Goal: Task Accomplishment & Management: Manage account settings

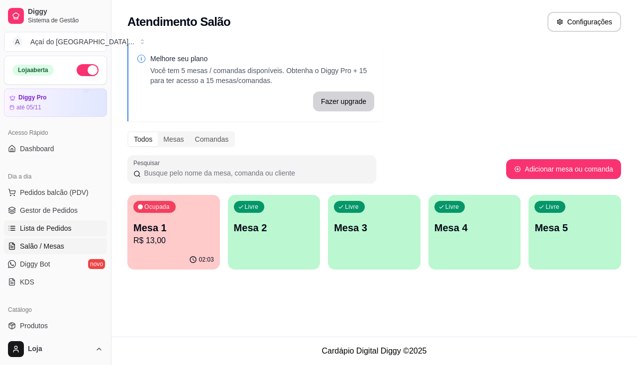
click at [63, 227] on span "Lista de Pedidos" at bounding box center [46, 228] width 52 height 10
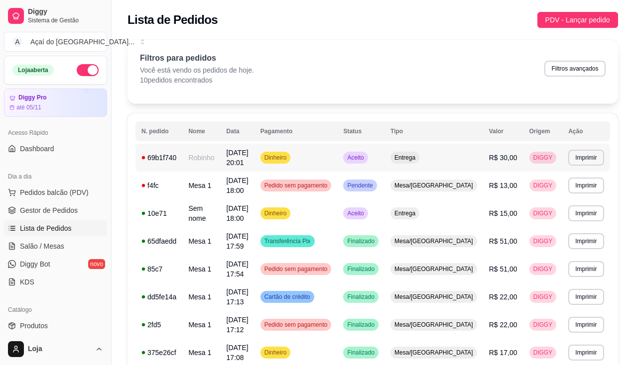
click at [165, 162] on div "69b1f740" at bounding box center [158, 158] width 35 height 10
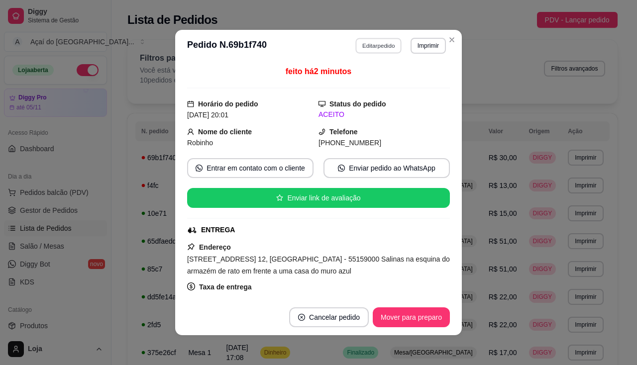
click at [378, 43] on button "Editar pedido" at bounding box center [379, 45] width 46 height 15
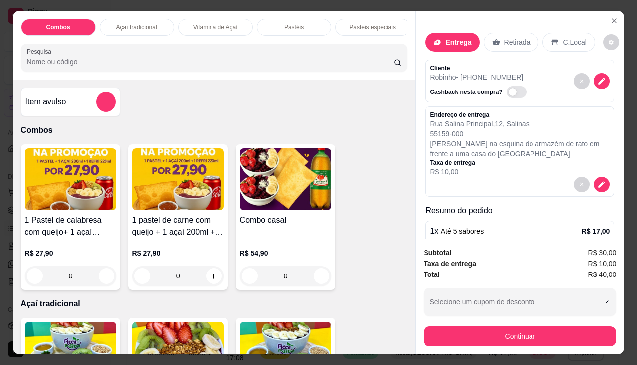
click at [593, 176] on div "Endereço de entrega [STREET_ADDRESS] na esquina do armazém de rato em frente a …" at bounding box center [520, 152] width 189 height 91
click at [598, 180] on icon "decrease-product-quantity" at bounding box center [602, 184] width 8 height 8
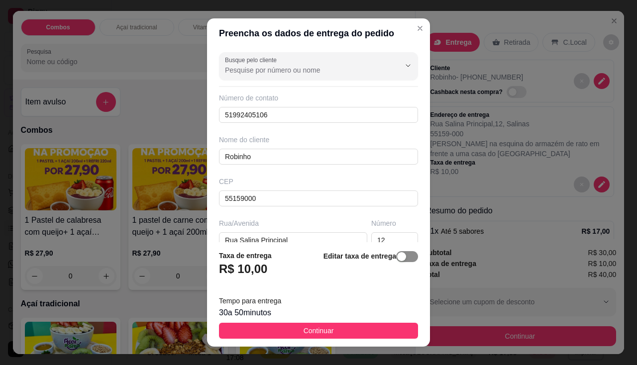
click at [400, 255] on span "button" at bounding box center [407, 256] width 22 height 11
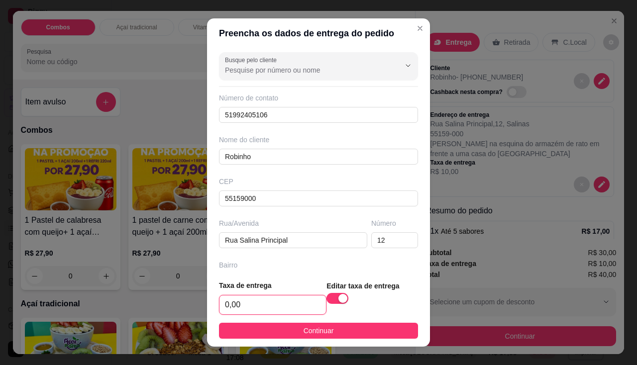
click at [268, 298] on input "0,00" at bounding box center [272, 305] width 107 height 19
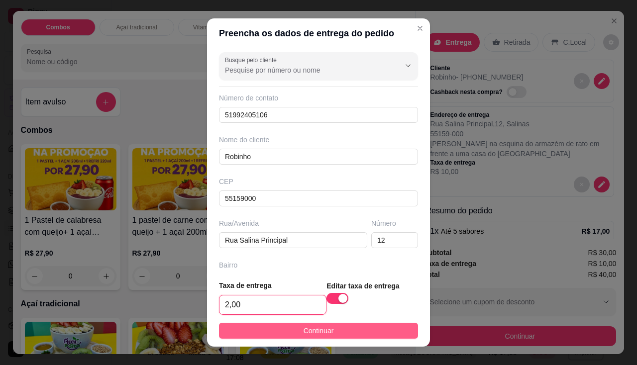
type input "2,00"
click at [277, 332] on button "Continuar" at bounding box center [318, 331] width 199 height 16
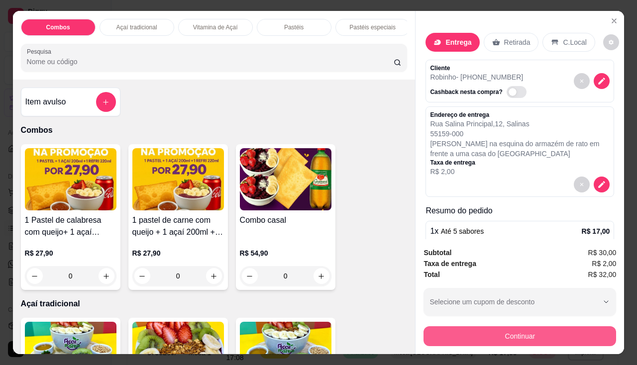
click at [459, 336] on button "Continuar" at bounding box center [520, 336] width 193 height 20
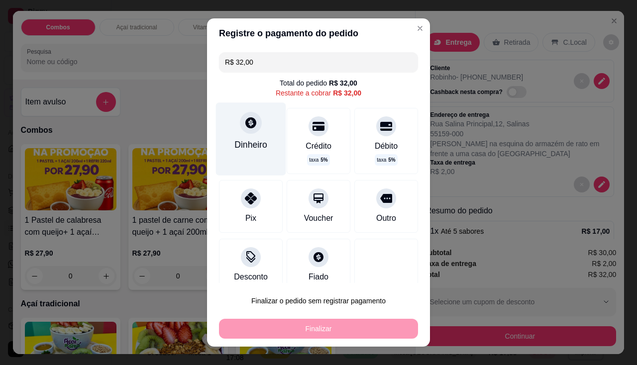
click at [253, 135] on div "Dinheiro" at bounding box center [251, 139] width 70 height 73
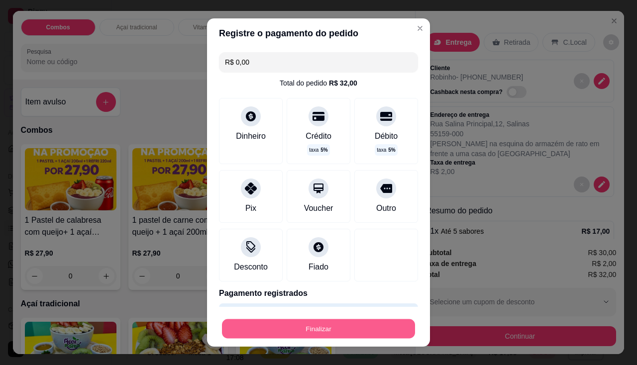
click at [351, 336] on button "Finalizar" at bounding box center [318, 329] width 193 height 19
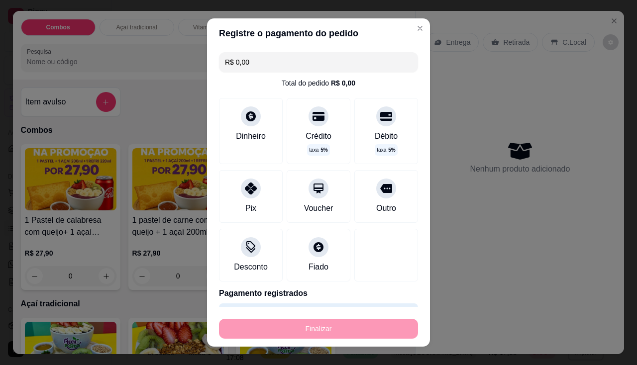
type input "-R$ 32,00"
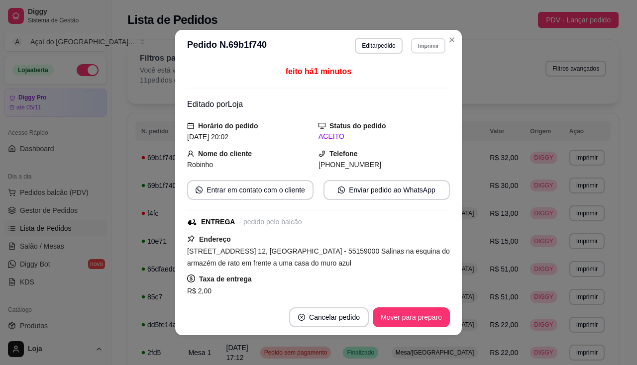
click at [432, 43] on button "Imprimir" at bounding box center [428, 45] width 34 height 15
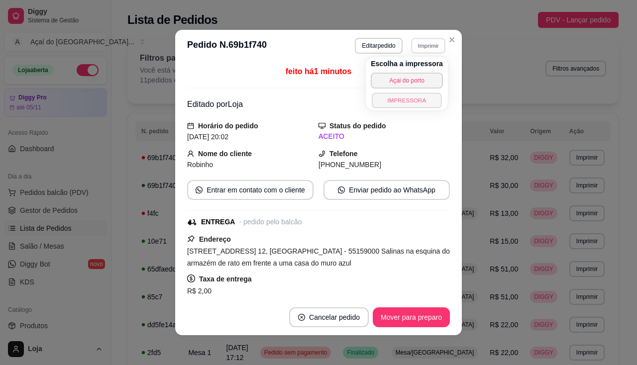
click at [422, 98] on button "IMPRESSORA" at bounding box center [407, 100] width 70 height 15
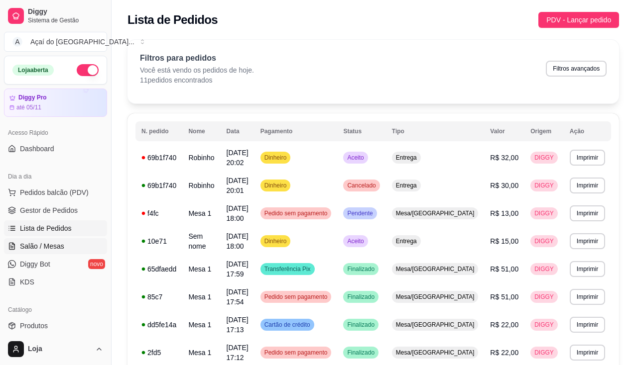
click at [54, 247] on span "Salão / Mesas" at bounding box center [42, 246] width 44 height 10
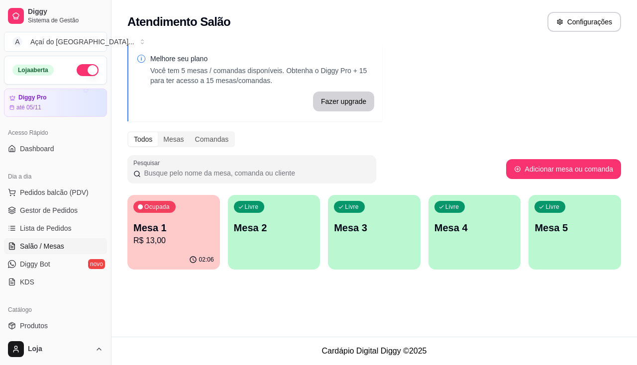
click at [184, 254] on div "02:06" at bounding box center [173, 259] width 93 height 19
click at [237, 256] on div "Livre Mesa 2" at bounding box center [274, 226] width 93 height 63
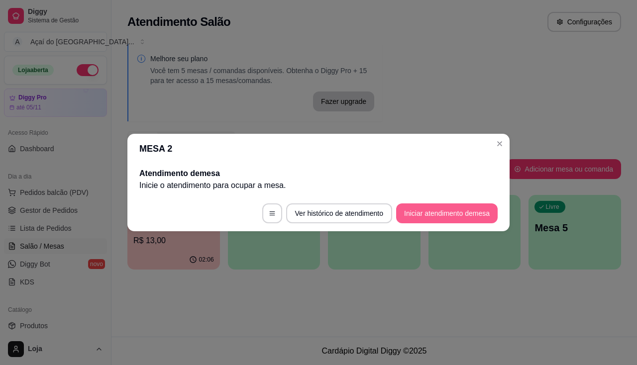
click at [463, 214] on button "Iniciar atendimento de mesa" at bounding box center [447, 214] width 102 height 20
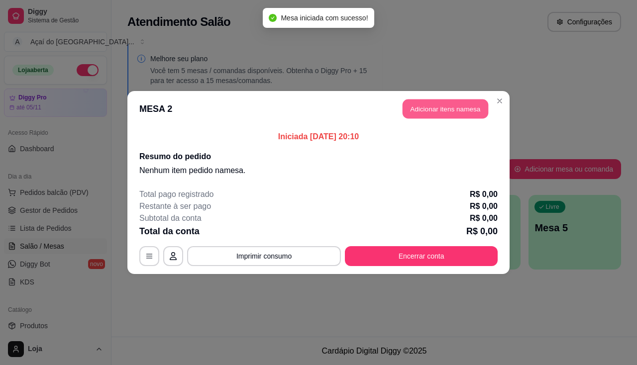
click at [446, 108] on button "Adicionar itens na mesa" at bounding box center [446, 109] width 86 height 19
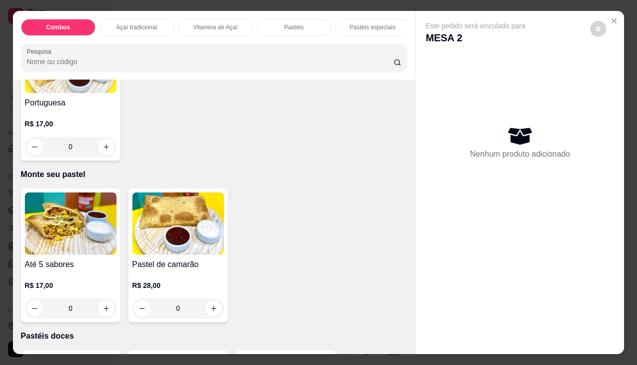
scroll to position [1493, 0]
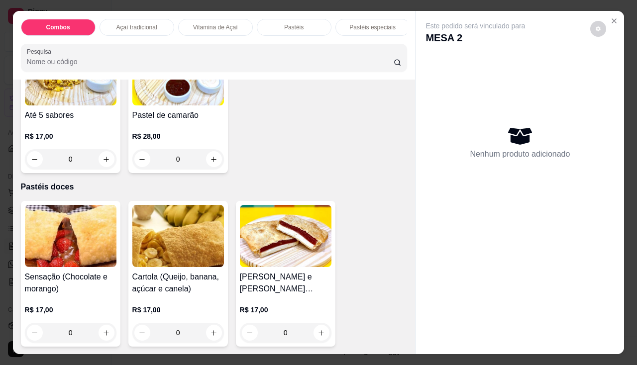
click at [61, 116] on h4 "Até 5 sabores" at bounding box center [71, 115] width 92 height 12
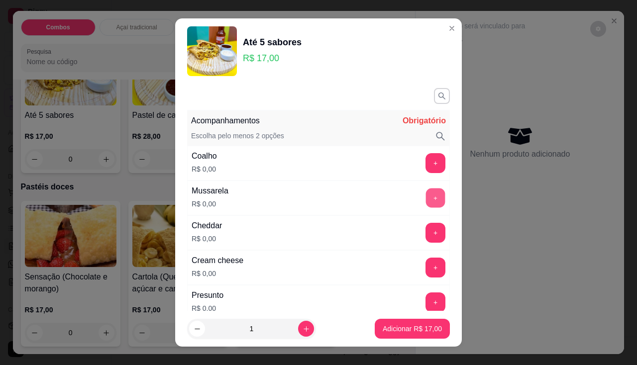
click at [426, 200] on button "+" at bounding box center [435, 197] width 19 height 19
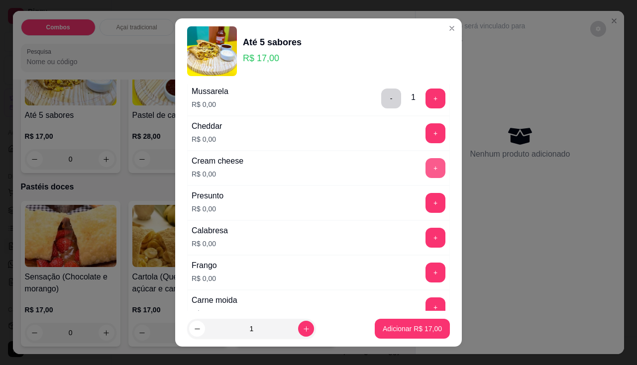
click at [426, 167] on button "+" at bounding box center [436, 168] width 20 height 20
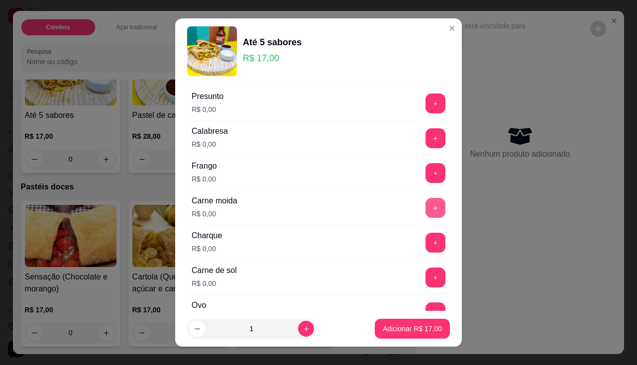
scroll to position [299, 0]
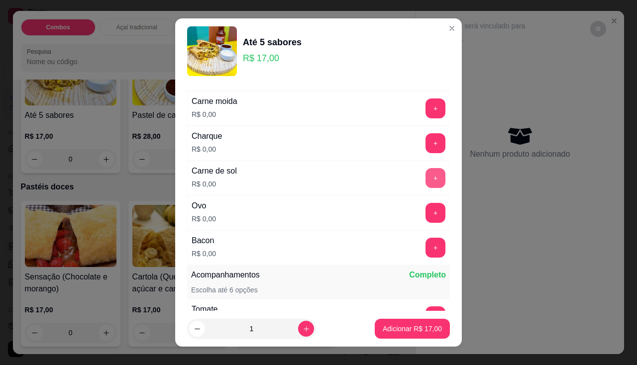
click at [426, 171] on button "+" at bounding box center [436, 178] width 20 height 20
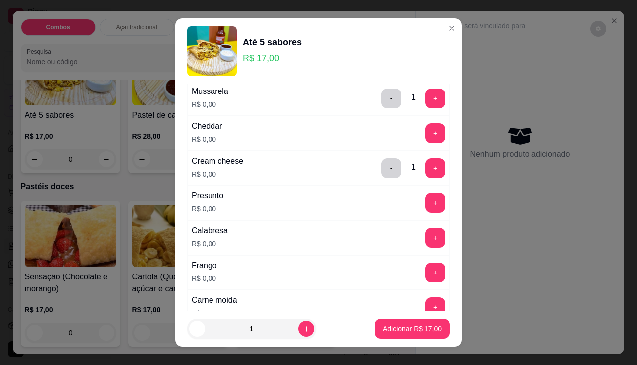
scroll to position [149, 0]
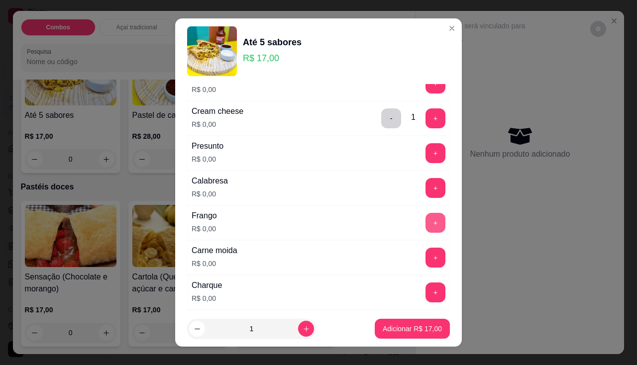
click at [426, 228] on button "+" at bounding box center [436, 223] width 20 height 20
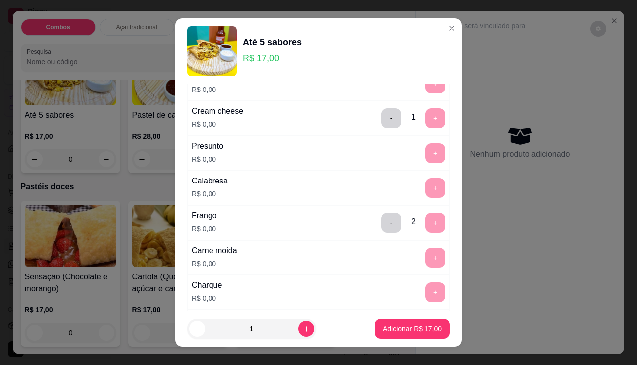
scroll to position [13, 0]
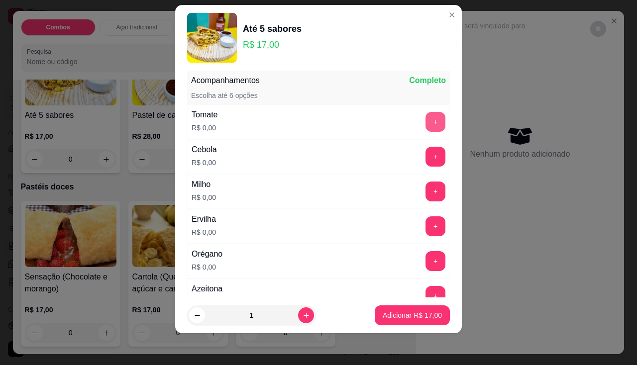
click at [426, 122] on button "+" at bounding box center [436, 122] width 20 height 20
click at [426, 195] on button "+" at bounding box center [435, 191] width 19 height 19
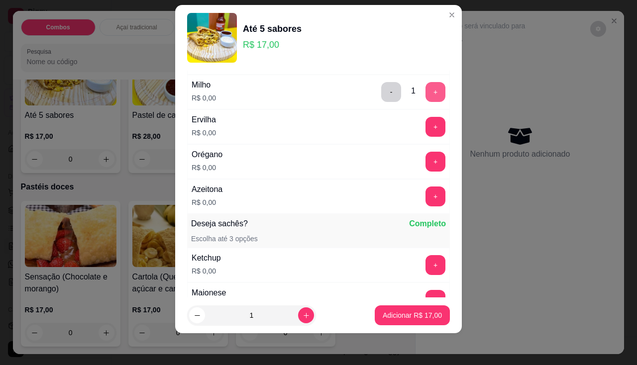
scroll to position [629, 0]
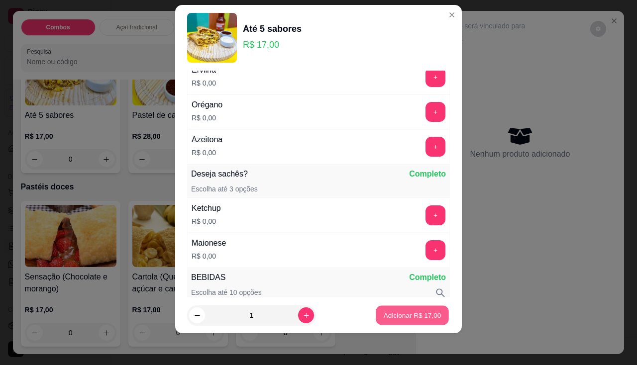
click at [410, 318] on p "Adicionar R$ 17,00" at bounding box center [413, 315] width 58 height 9
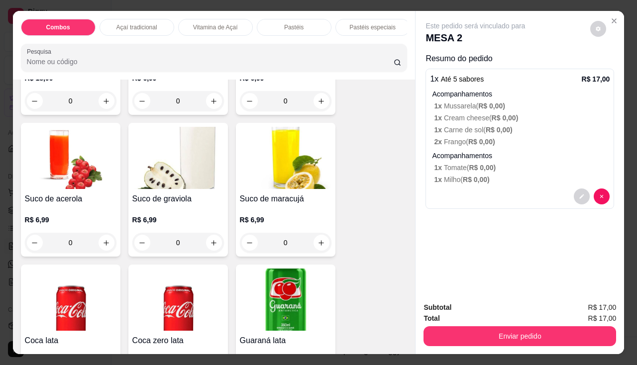
scroll to position [2140, 0]
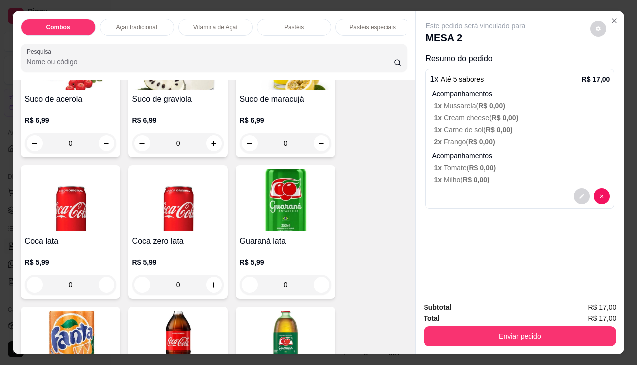
click at [89, 247] on h4 "Coca lata" at bounding box center [71, 241] width 92 height 12
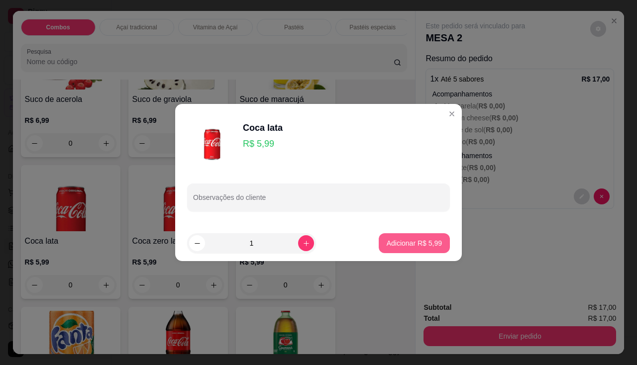
click at [387, 245] on p "Adicionar R$ 5,99" at bounding box center [414, 243] width 55 height 10
type input "1"
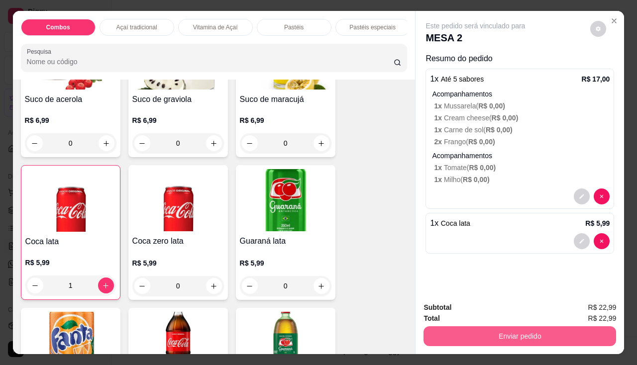
click at [474, 340] on button "Enviar pedido" at bounding box center [520, 336] width 193 height 20
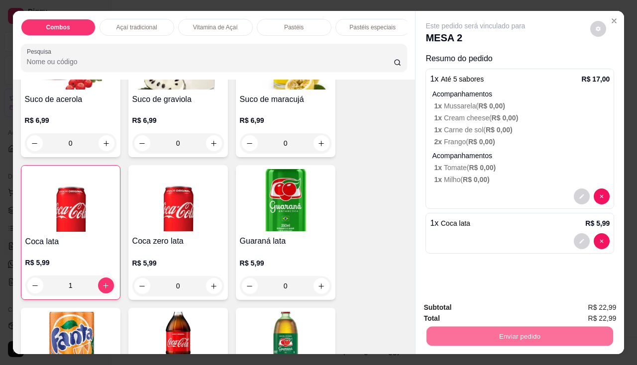
click at [582, 309] on button "Enviar pedido" at bounding box center [590, 308] width 55 height 18
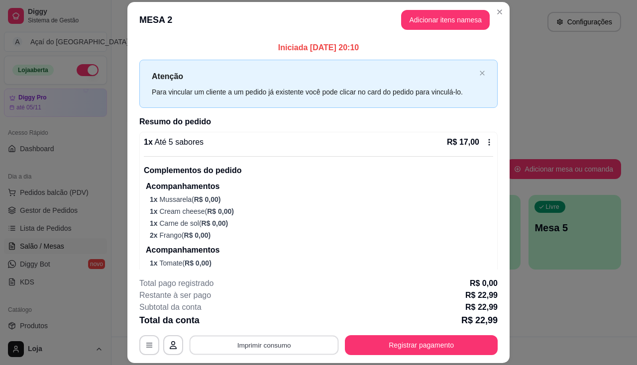
click at [292, 342] on button "Imprimir consumo" at bounding box center [264, 345] width 149 height 19
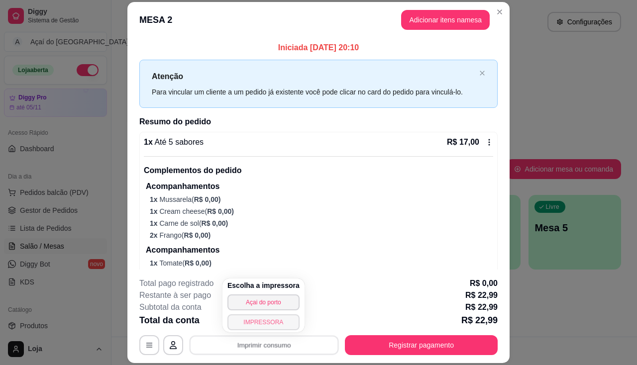
click at [235, 315] on button "IMPRESSORA" at bounding box center [263, 323] width 72 height 16
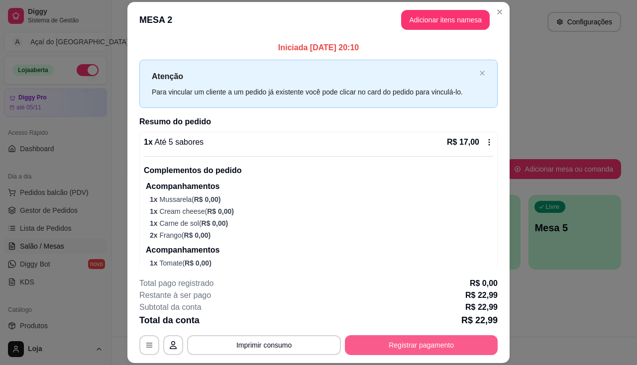
click at [360, 342] on button "Registrar pagamento" at bounding box center [421, 345] width 153 height 20
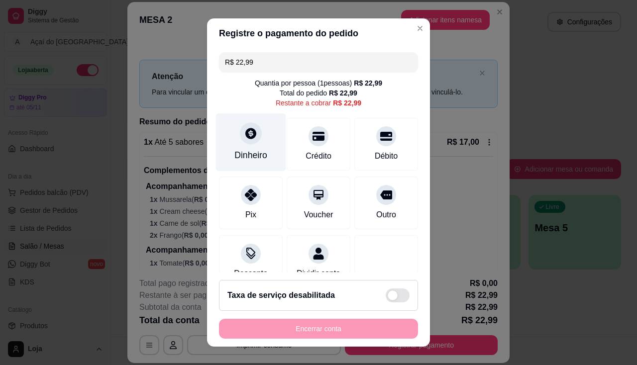
click at [239, 143] on div "Dinheiro" at bounding box center [251, 142] width 70 height 58
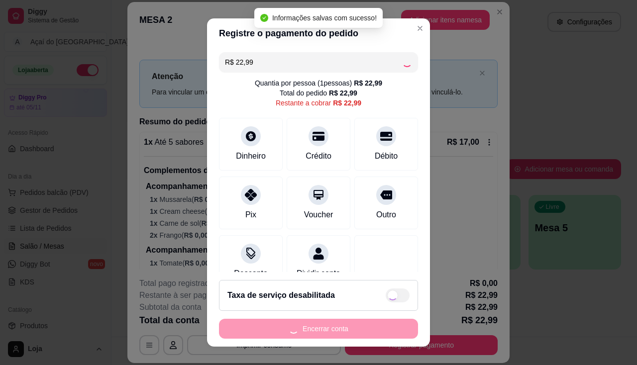
type input "R$ 0,00"
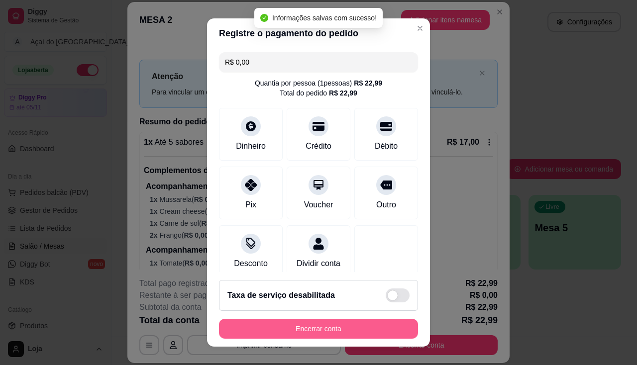
click at [355, 333] on button "Encerrar conta" at bounding box center [318, 329] width 199 height 20
